Goal: Information Seeking & Learning: Learn about a topic

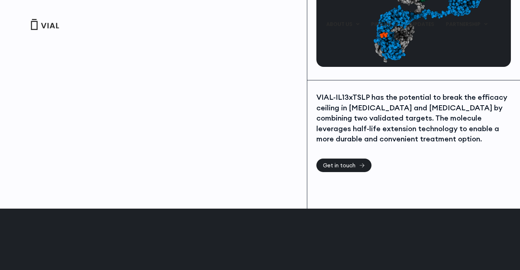
scroll to position [183, 0]
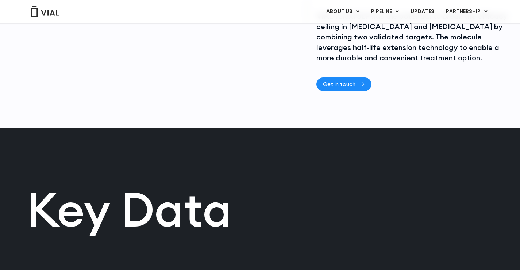
click at [338, 84] on span "Get in touch" at bounding box center [339, 83] width 32 height 5
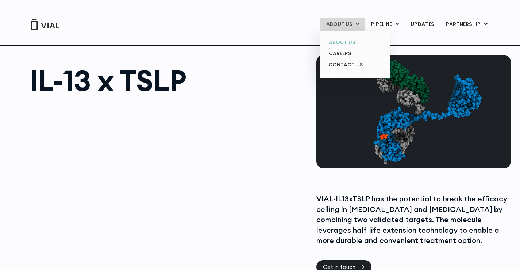
click at [342, 40] on link "ABOUT US" at bounding box center [355, 42] width 64 height 11
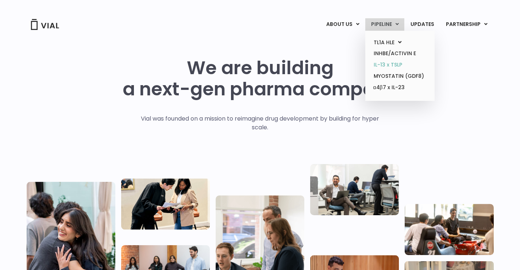
click at [394, 65] on link "IL-13 x TSLP" at bounding box center [400, 64] width 64 height 11
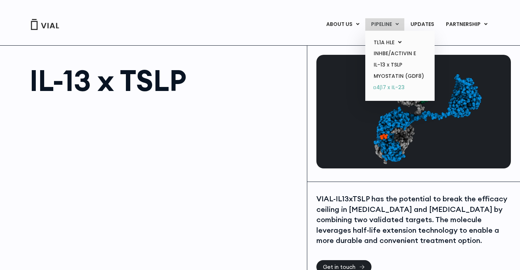
click at [394, 88] on link "α4β7 x IL-23" at bounding box center [400, 88] width 64 height 12
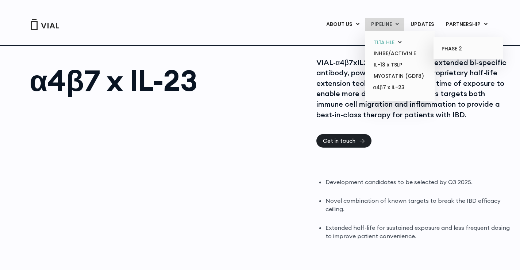
click at [386, 42] on link "TL1A HLE" at bounding box center [400, 42] width 64 height 11
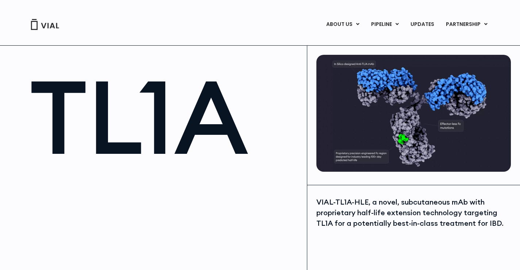
click at [353, 201] on div "VIAL-TL1A-HLE, a novel, subcutaneous mAb with proprietary half-life extension t…" at bounding box center [414, 212] width 195 height 31
drag, startPoint x: 354, startPoint y: 202, endPoint x: 367, endPoint y: 203, distance: 13.2
click at [367, 203] on div "VIAL-TL1A-HLE, a novel, subcutaneous mAb with proprietary half-life extension t…" at bounding box center [414, 212] width 195 height 31
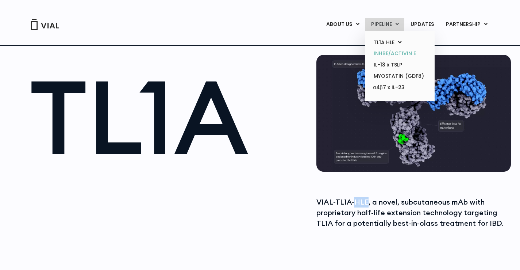
click at [389, 52] on link "INHBE/ACTIVIN E" at bounding box center [400, 53] width 64 height 11
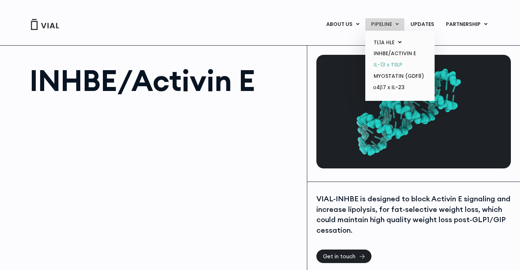
click at [389, 64] on link "IL-13 x TSLP" at bounding box center [400, 64] width 64 height 11
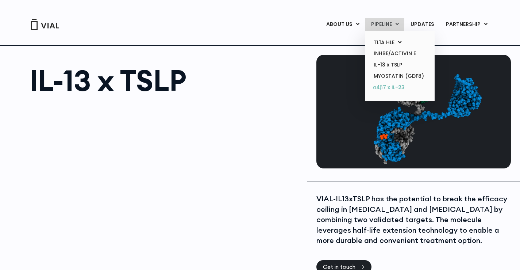
click at [390, 84] on link "α4β7 x IL-23" at bounding box center [400, 88] width 64 height 12
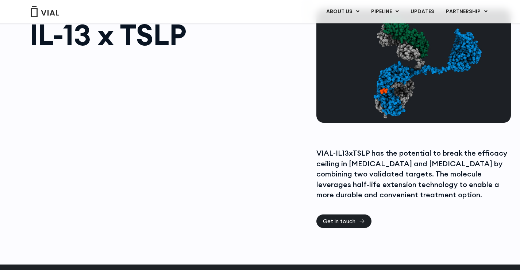
scroll to position [110, 0]
